Goal: Entertainment & Leisure: Consume media (video, audio)

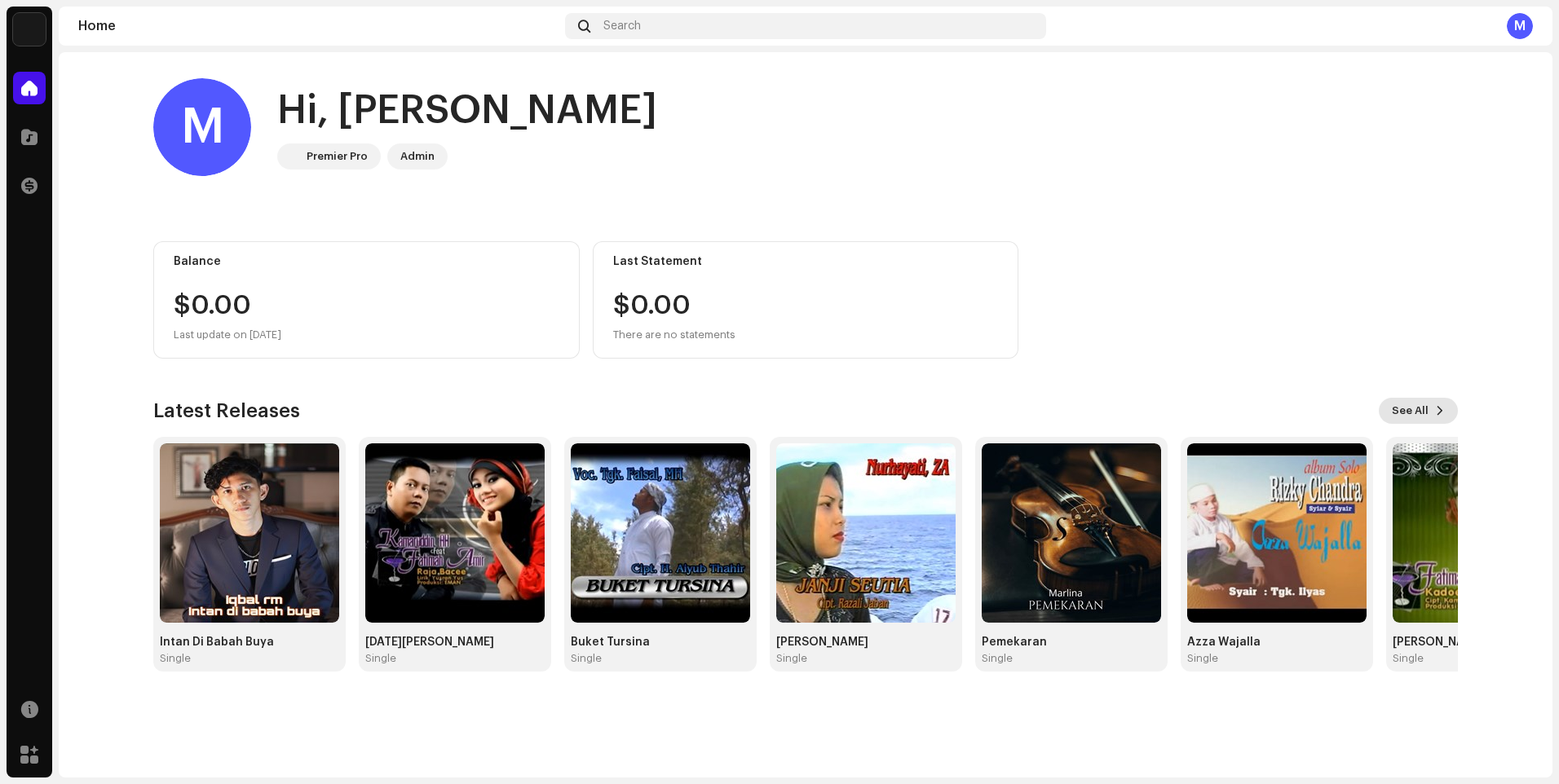
click at [1449, 409] on button "See All" at bounding box center [1418, 411] width 79 height 26
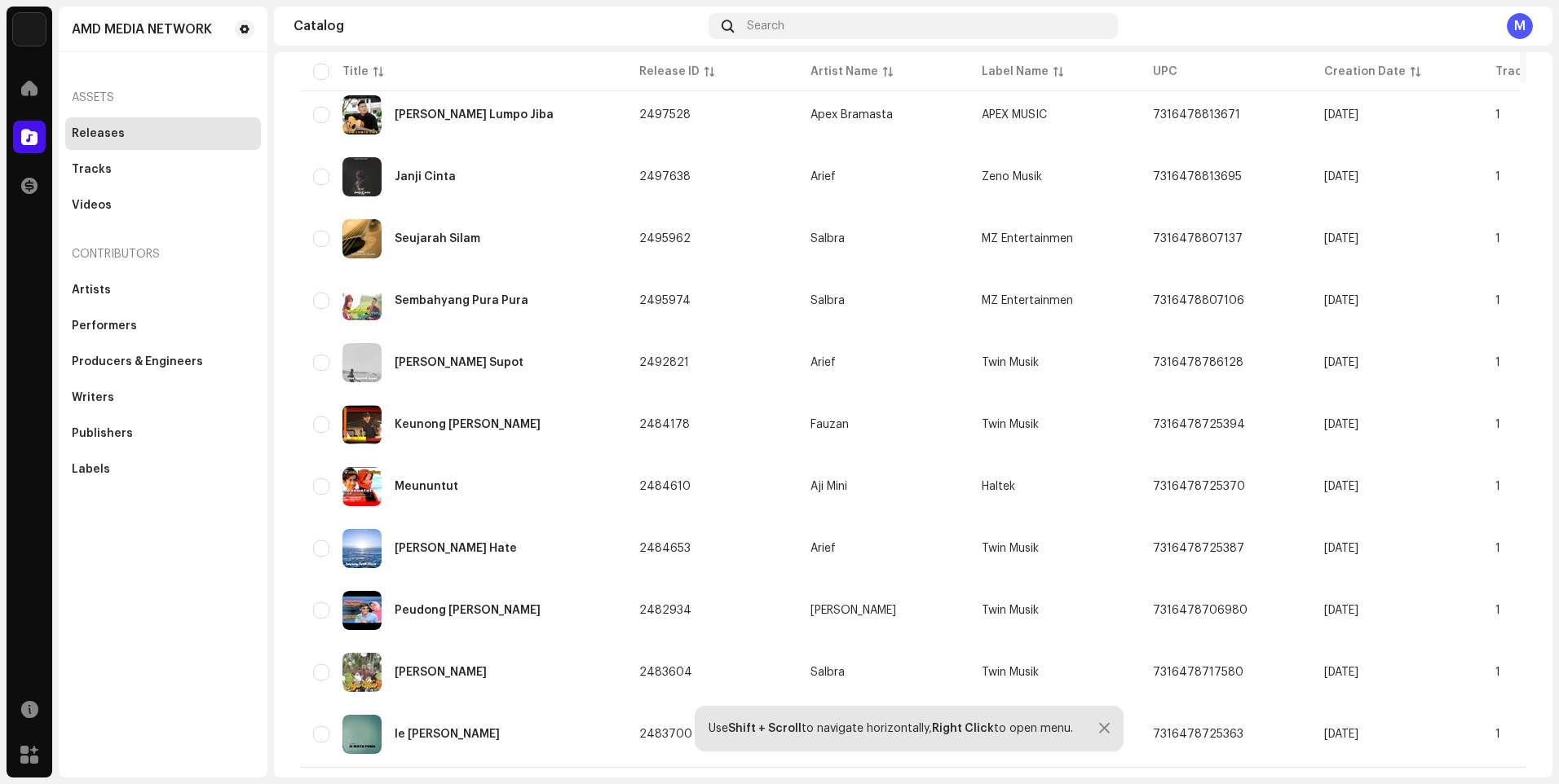
scroll to position [1013, 0]
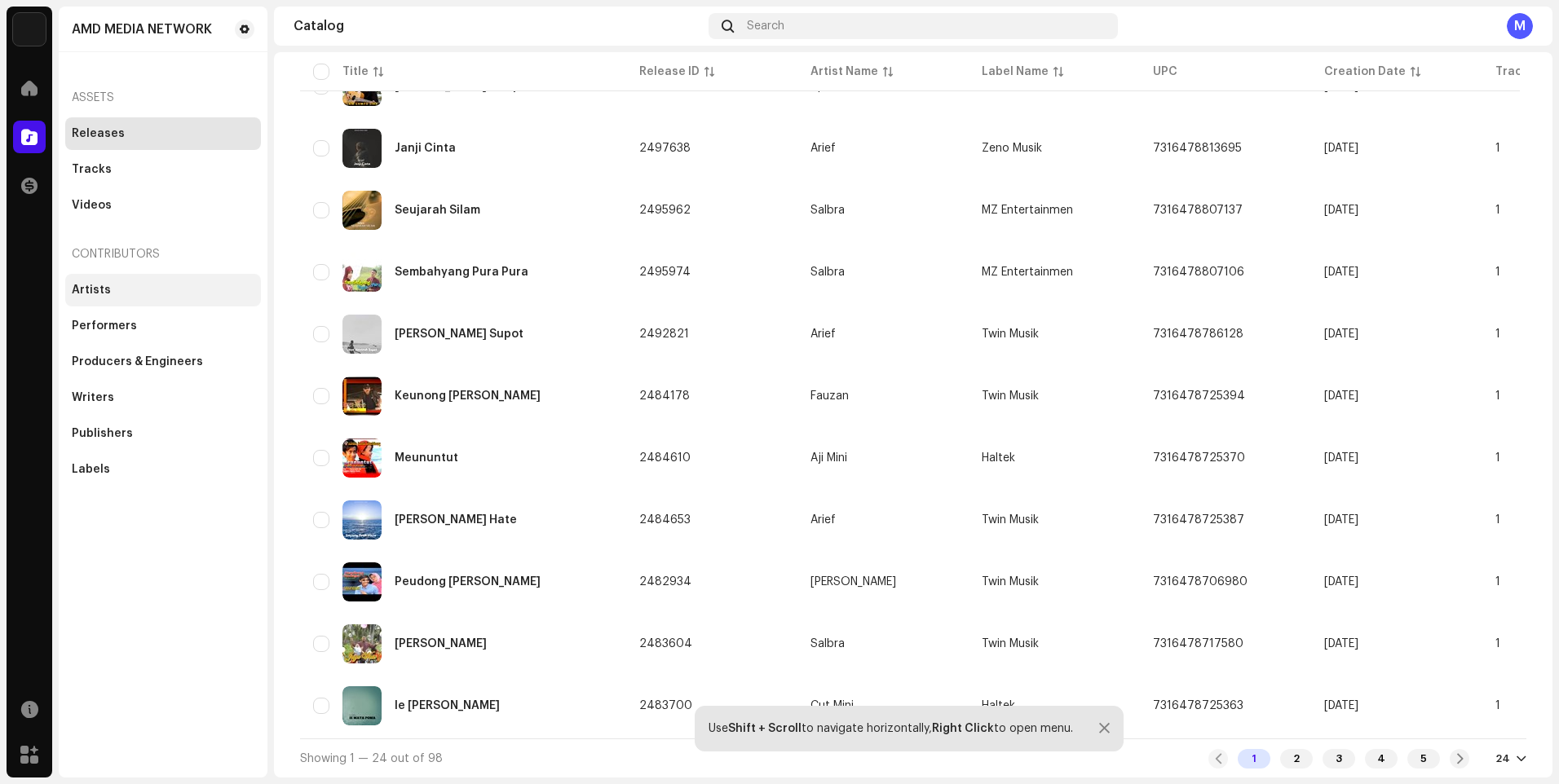
click at [93, 292] on div "Artists" at bounding box center [91, 290] width 39 height 13
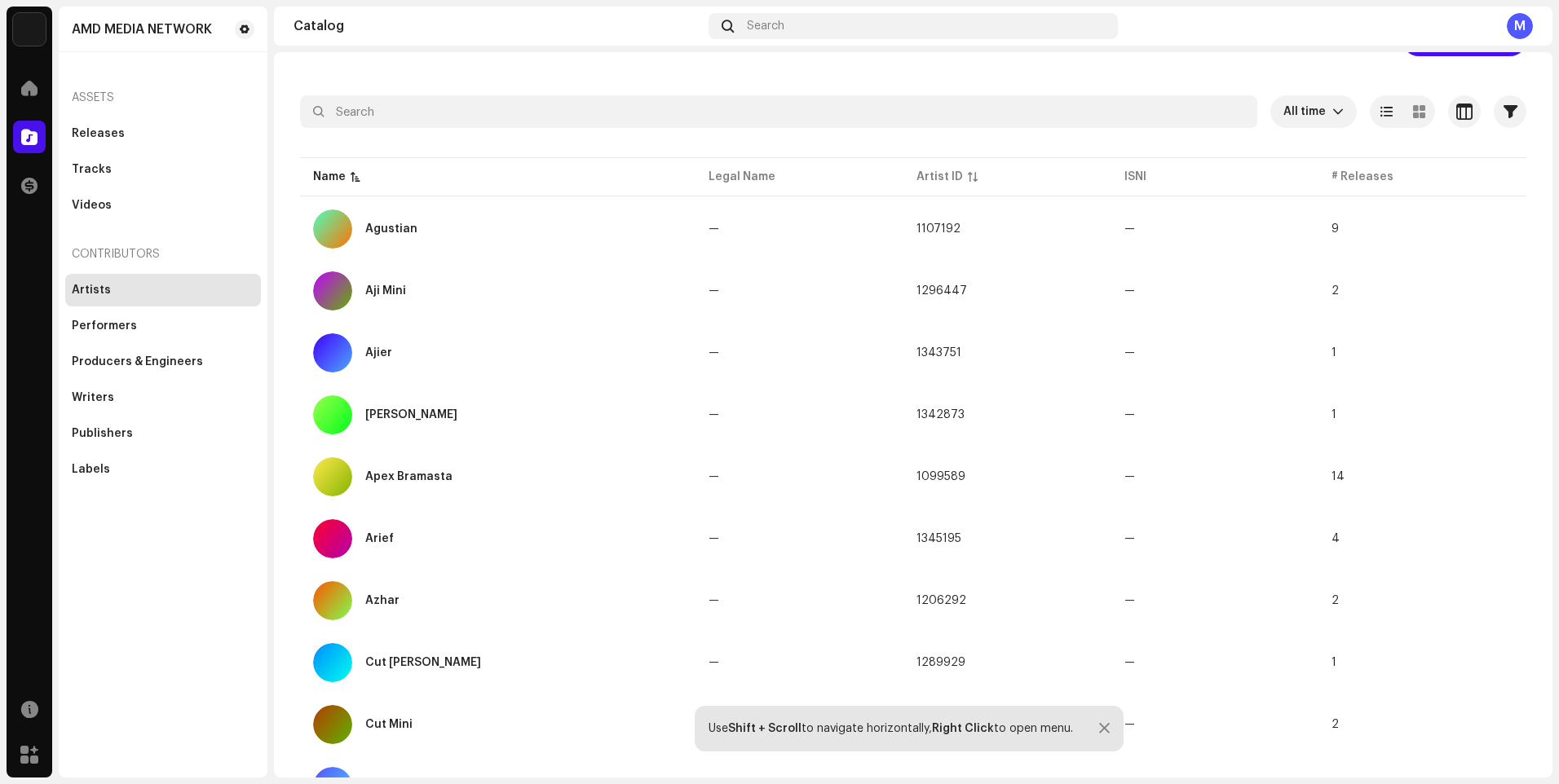
scroll to position [81, 0]
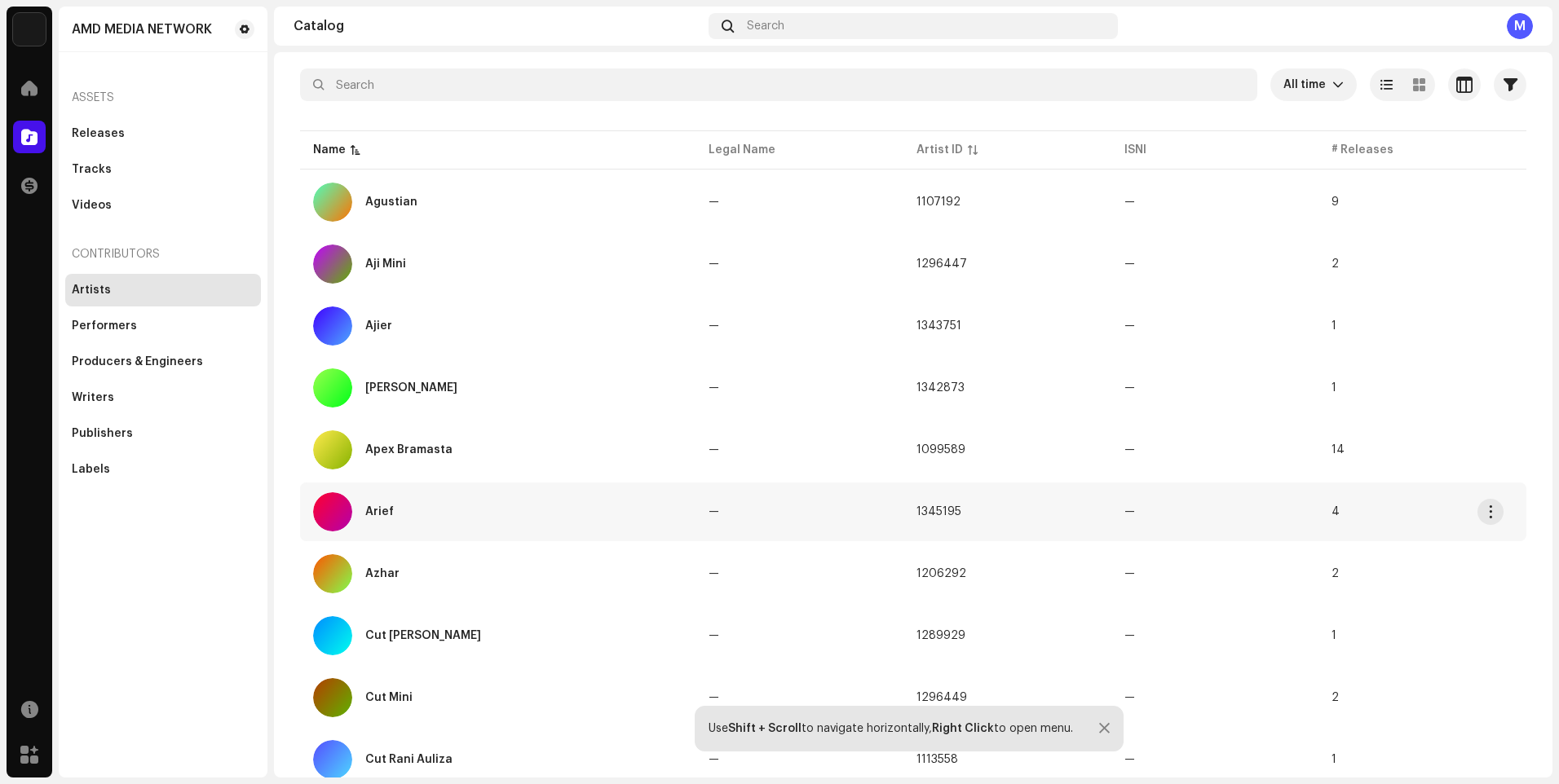
click at [423, 509] on div "Arief" at bounding box center [498, 511] width 370 height 39
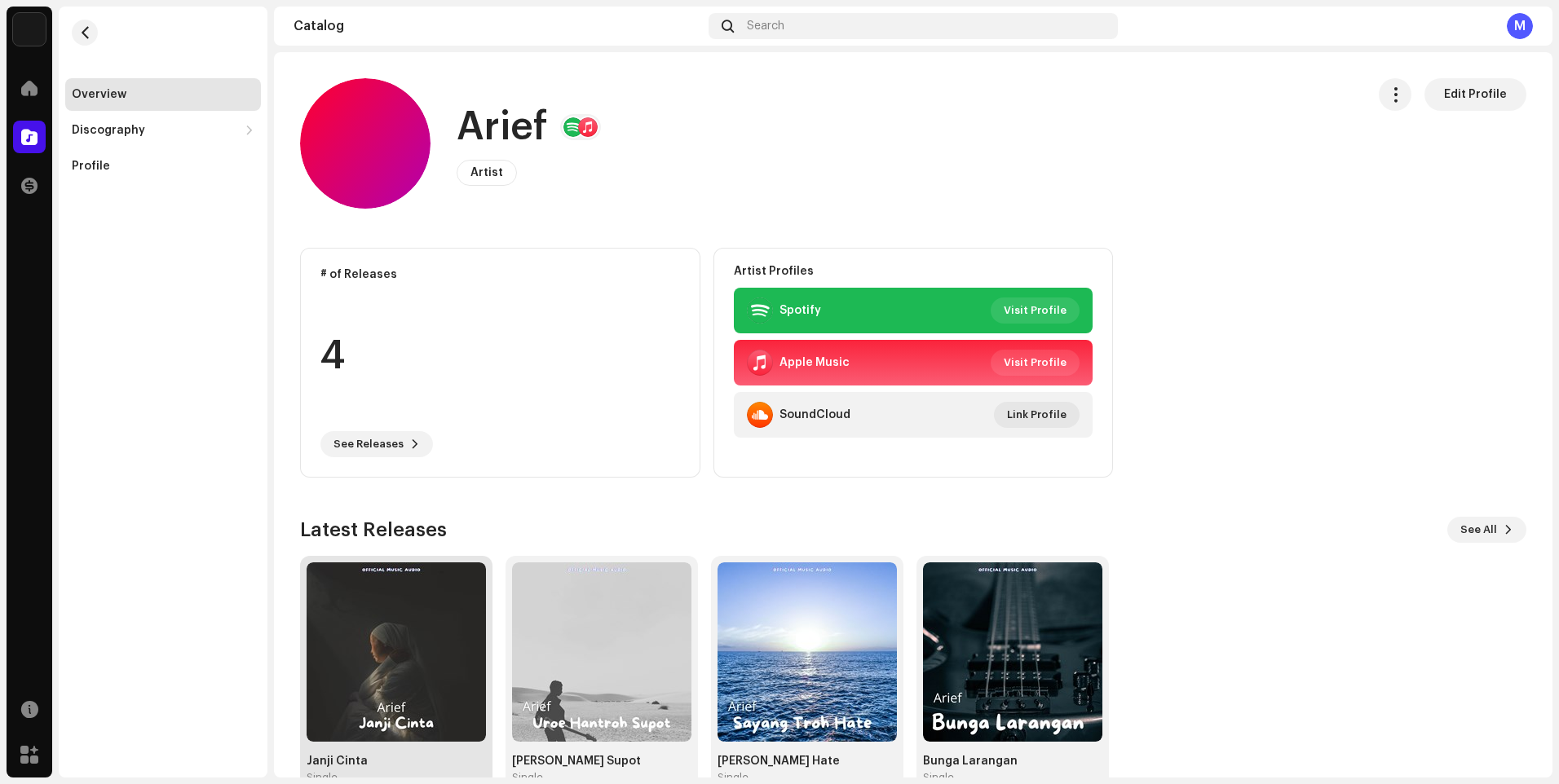
scroll to position [39, 0]
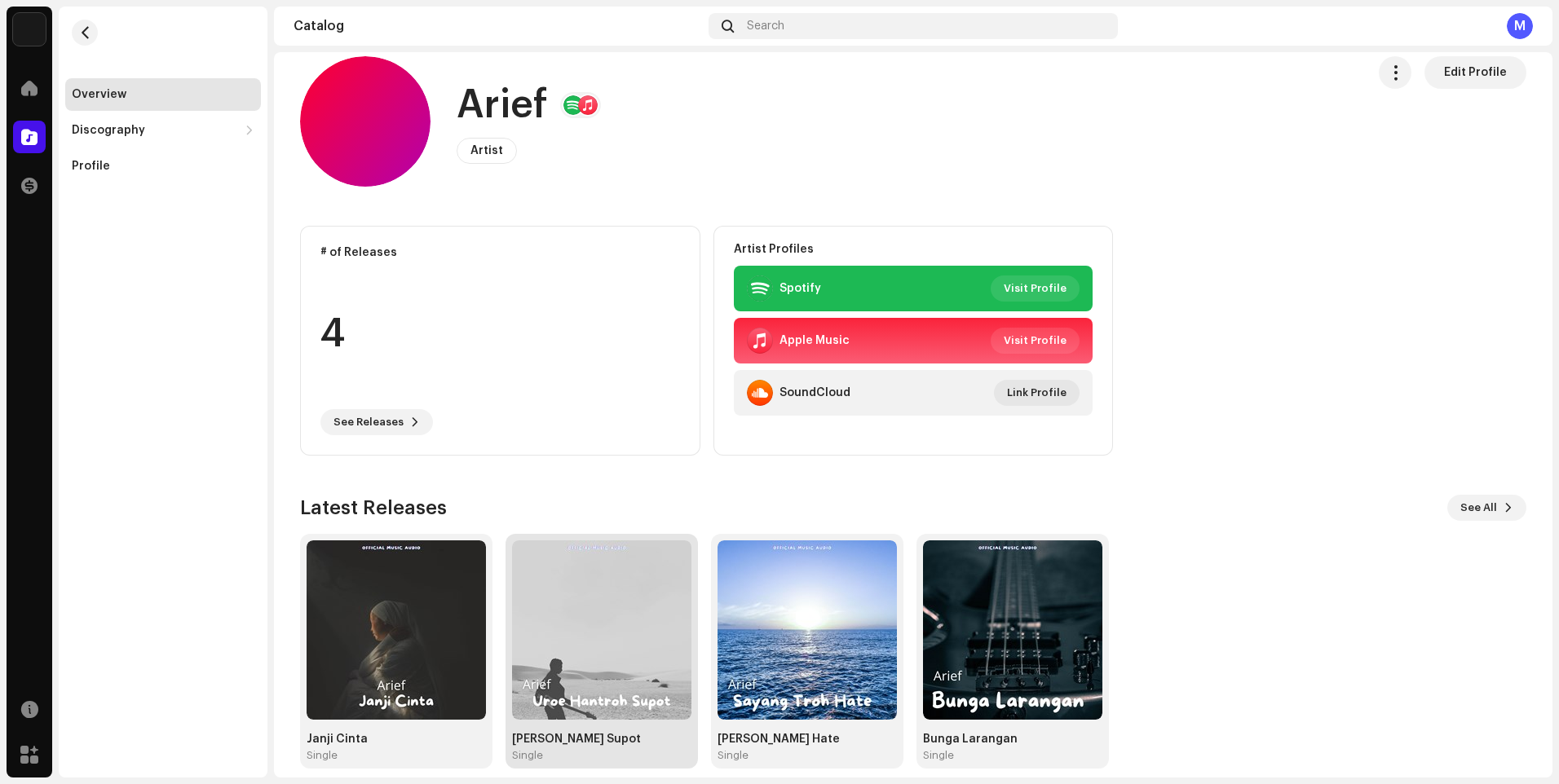
scroll to position [39, 0]
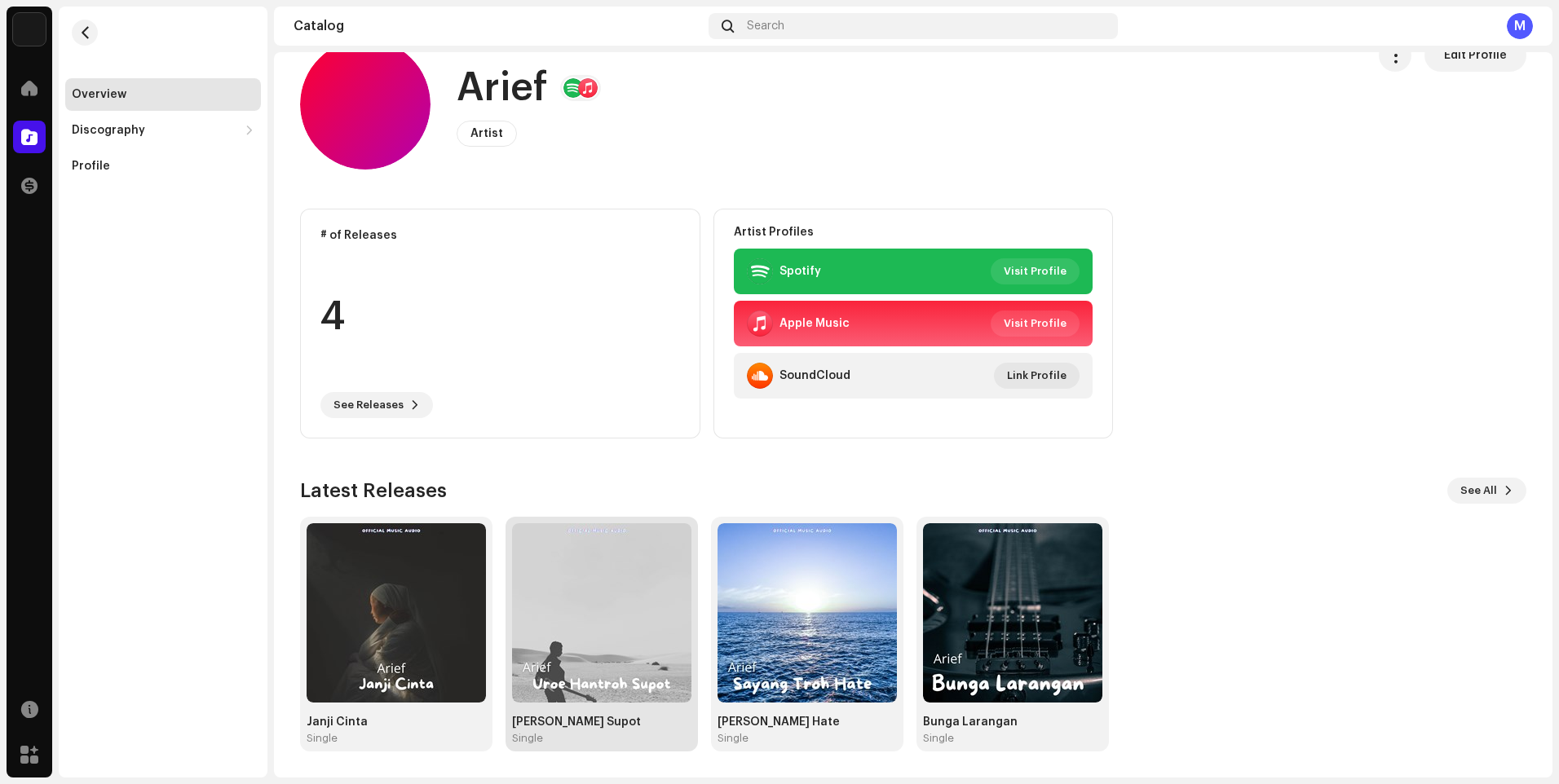
click at [630, 643] on img at bounding box center [602, 613] width 179 height 179
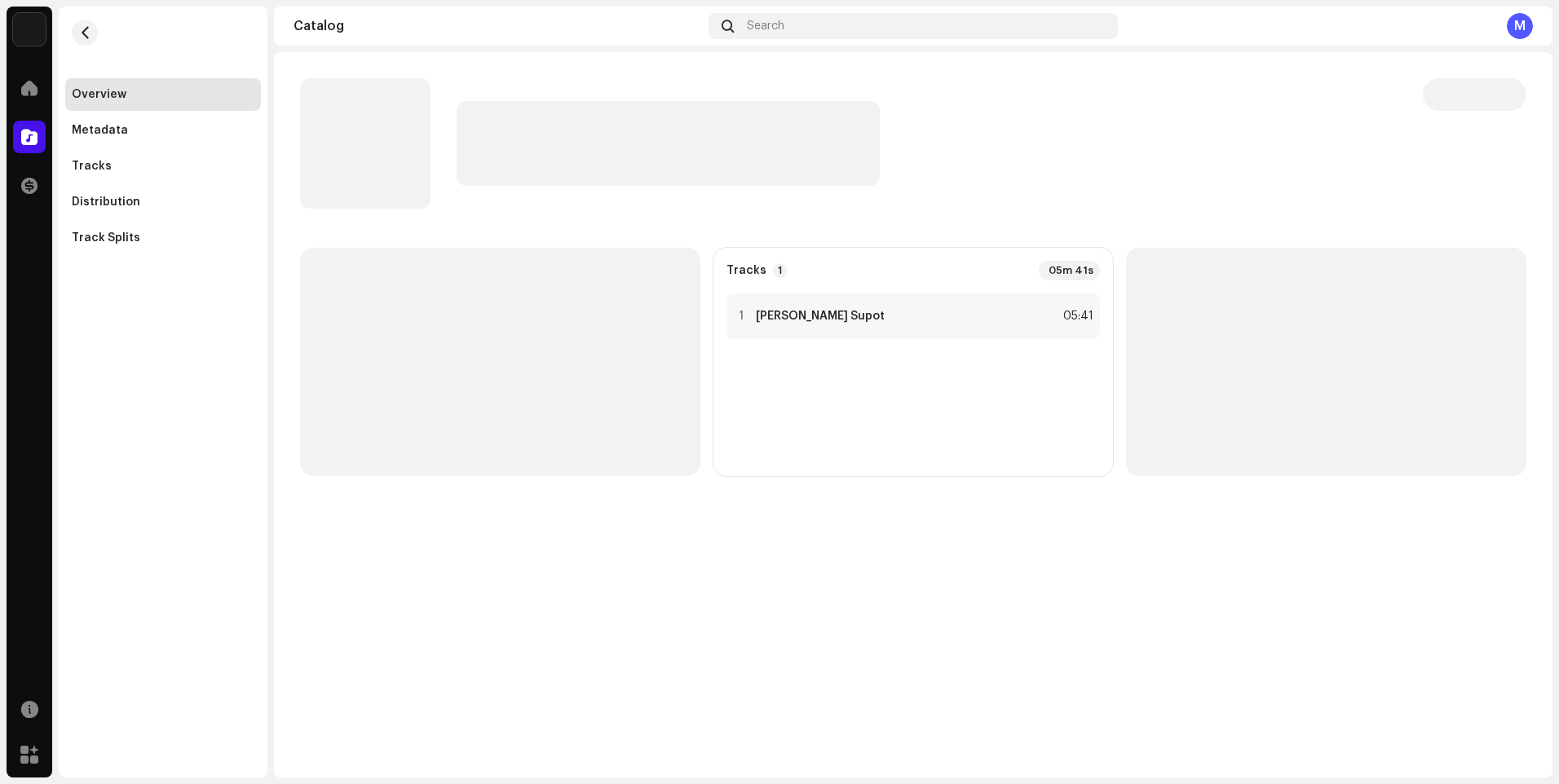
drag, startPoint x: 456, startPoint y: 426, endPoint x: 602, endPoint y: 699, distance: 309.6
click at [602, 704] on div "Tracks 1 05m 41s 1 [PERSON_NAME] Supot 05:41" at bounding box center [913, 415] width 1279 height 725
click at [624, 686] on div "Tracks 1 05m 41s 1 [PERSON_NAME] Supot 05:41" at bounding box center [913, 415] width 1279 height 725
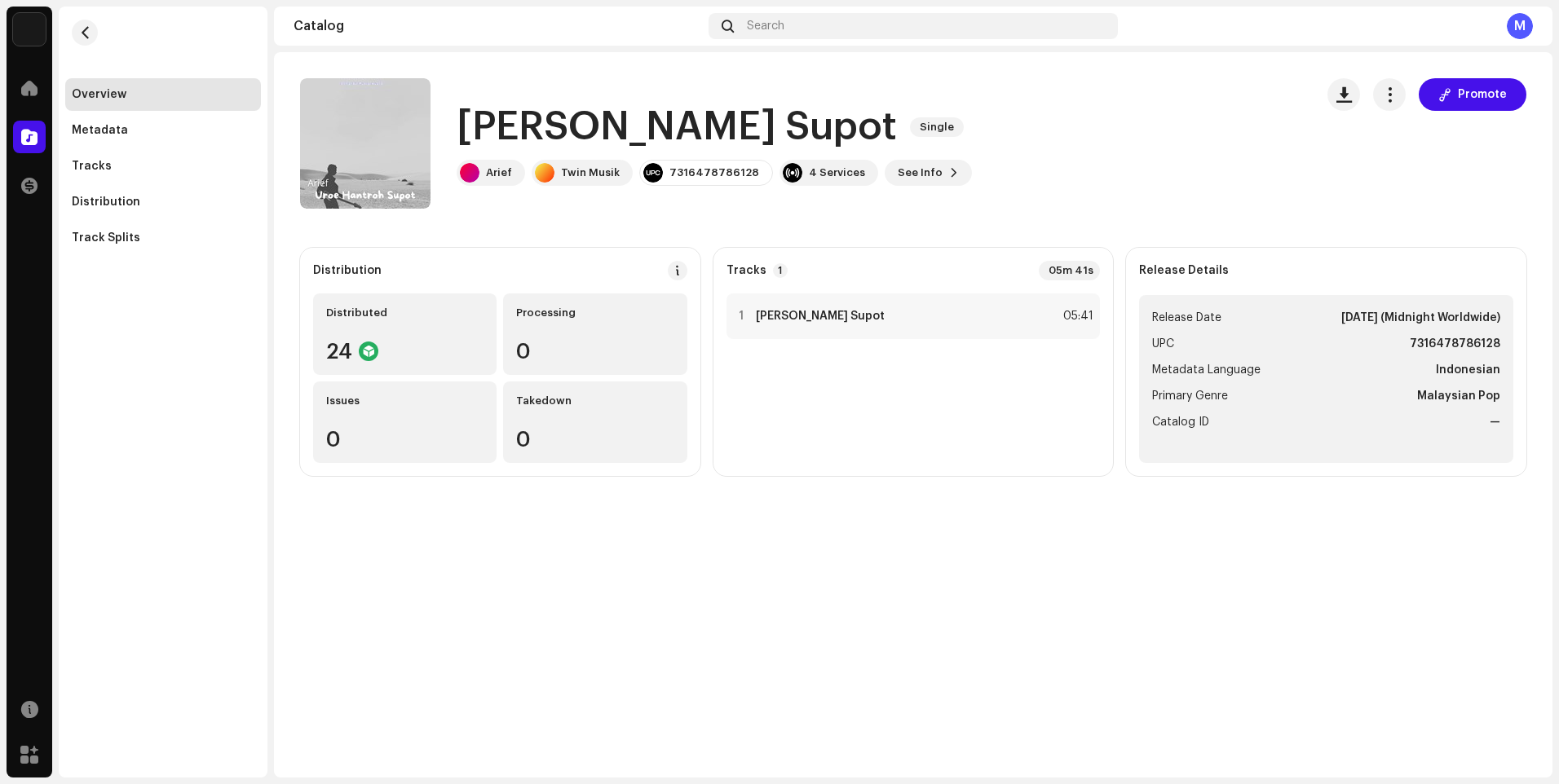
click at [611, 677] on div "Uroe Hantroh Supot Single Promote Uroe Hantroh Supot Single Arief Twin Musik 73…" at bounding box center [913, 415] width 1279 height 725
click at [849, 310] on strong "[PERSON_NAME] Supot" at bounding box center [820, 316] width 129 height 13
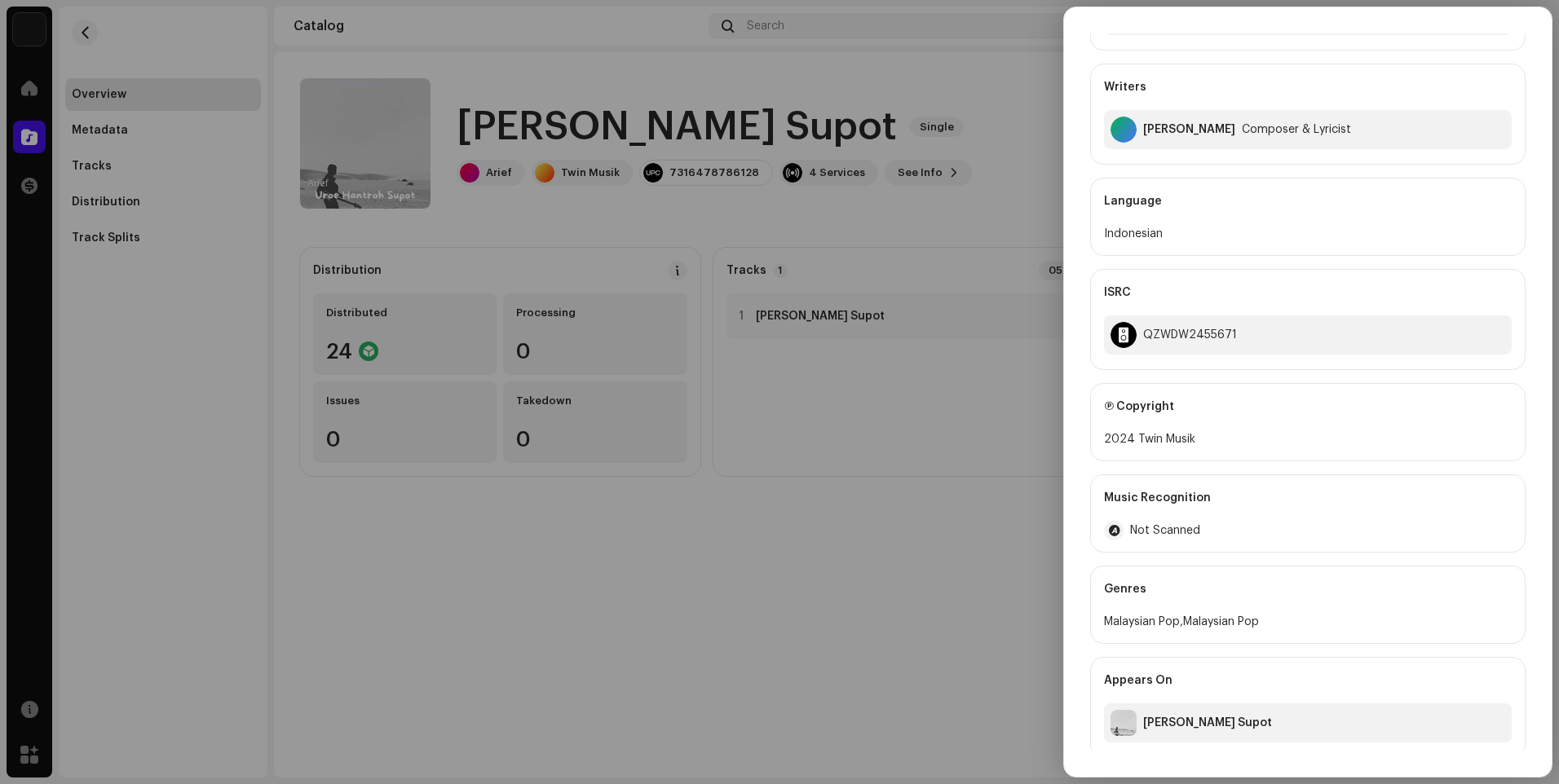
scroll to position [156, 0]
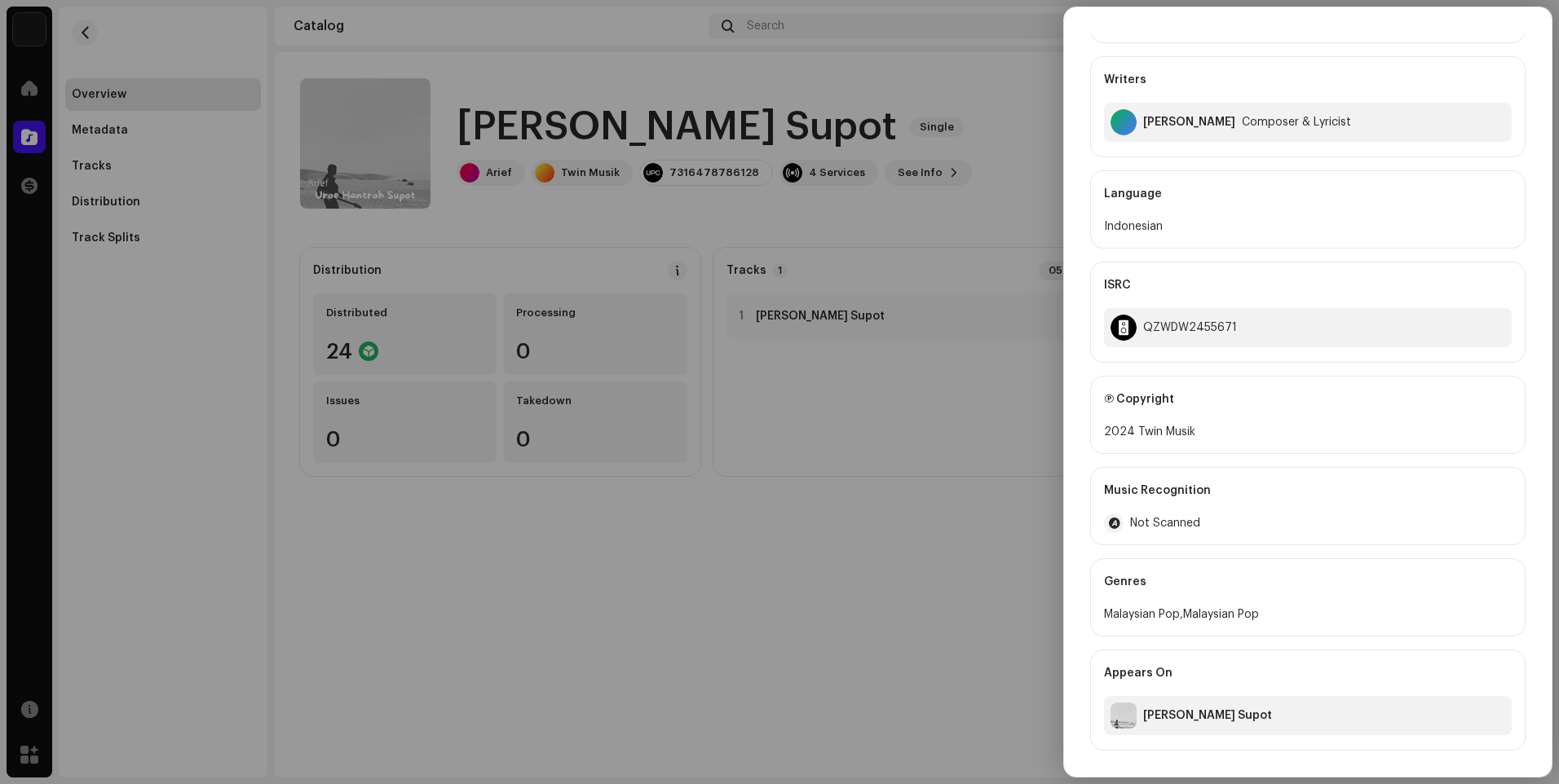
click at [942, 426] on div at bounding box center [779, 392] width 1559 height 784
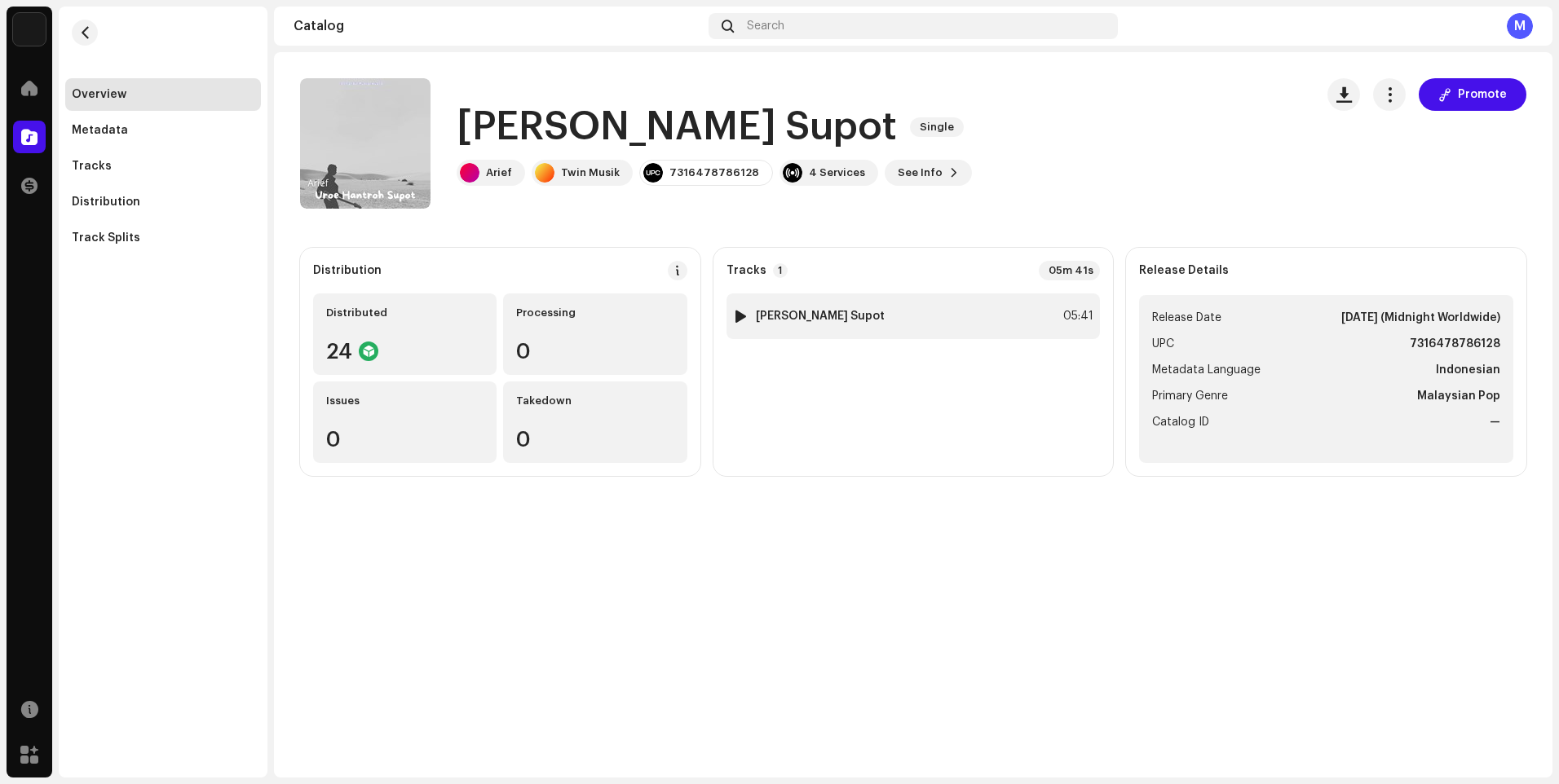
click at [742, 316] on div at bounding box center [741, 316] width 12 height 13
click at [801, 533] on div "Uroe Hantroh Supot Single Promote Uroe Hantroh Supot Single Arief Twin Musik 73…" at bounding box center [913, 378] width 1279 height 652
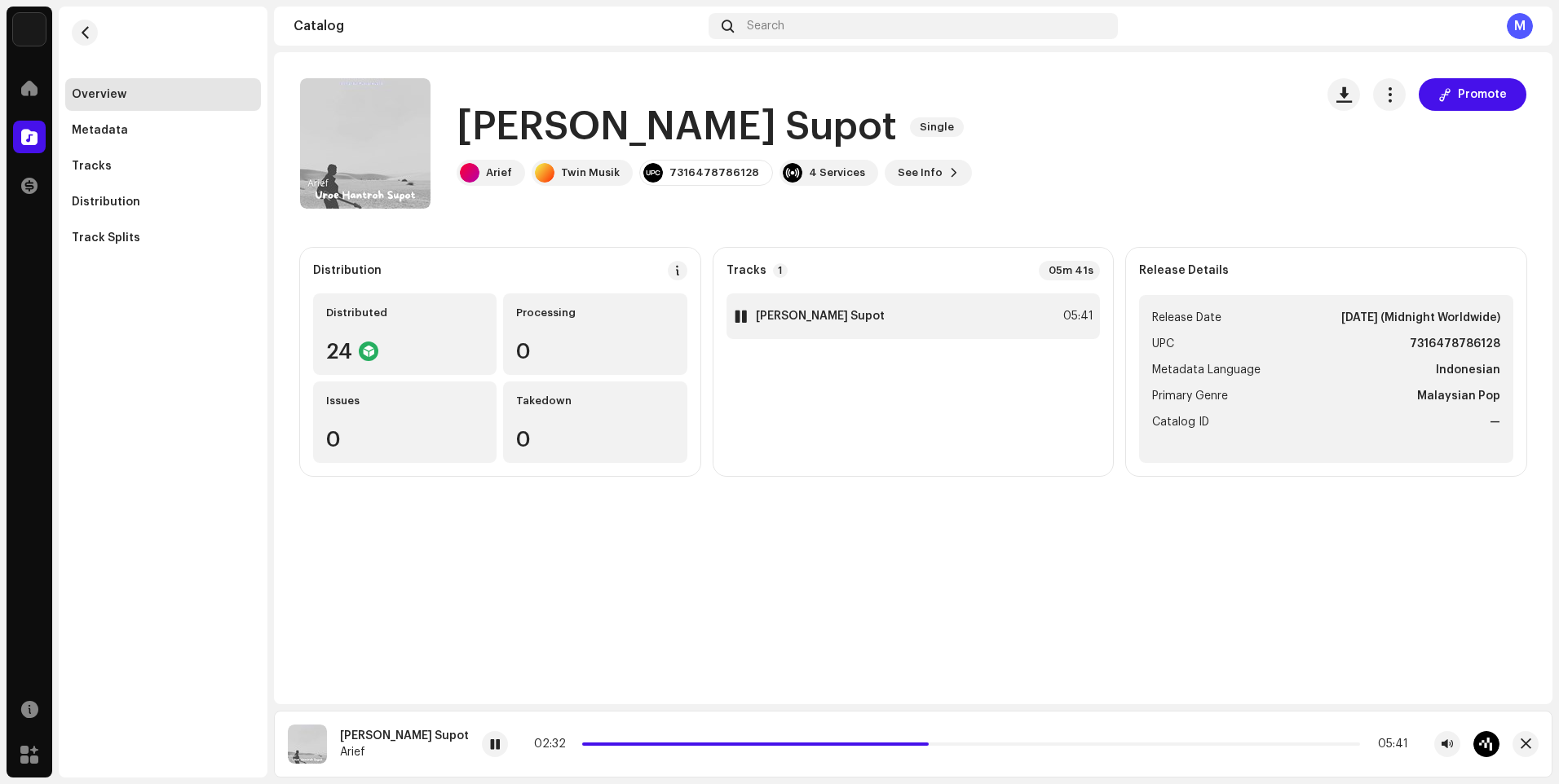
click at [736, 319] on div at bounding box center [741, 316] width 12 height 13
drag, startPoint x: 128, startPoint y: 659, endPoint x: 116, endPoint y: 646, distance: 17.7
click at [127, 659] on div "Overview Metadata Tracks Distribution Track Splits" at bounding box center [163, 392] width 209 height 771
